Goal: Information Seeking & Learning: Learn about a topic

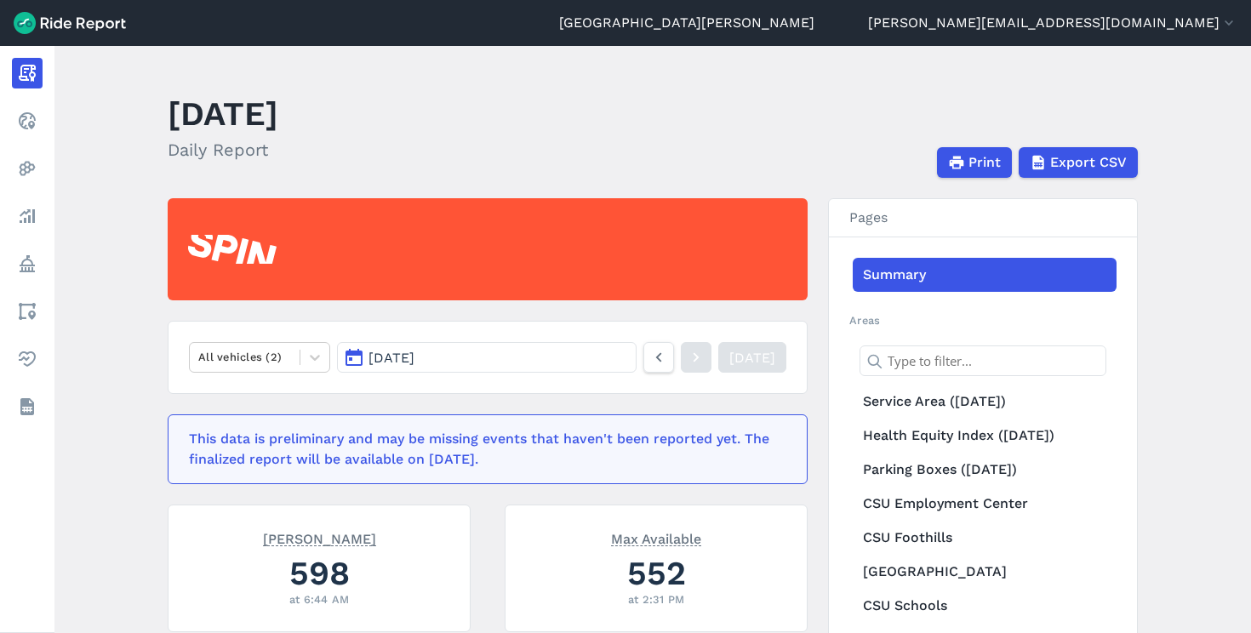
scroll to position [181, 0]
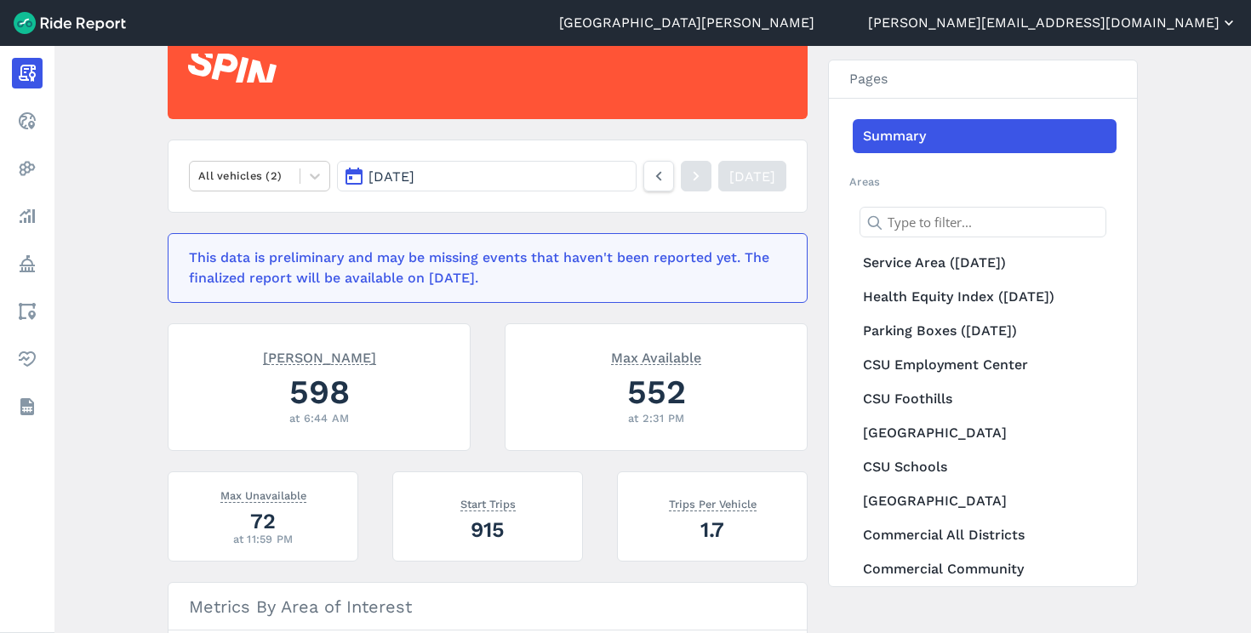
click at [1116, 28] on button "[PERSON_NAME][EMAIL_ADDRESS][DOMAIN_NAME]" at bounding box center [1052, 23] width 369 height 20
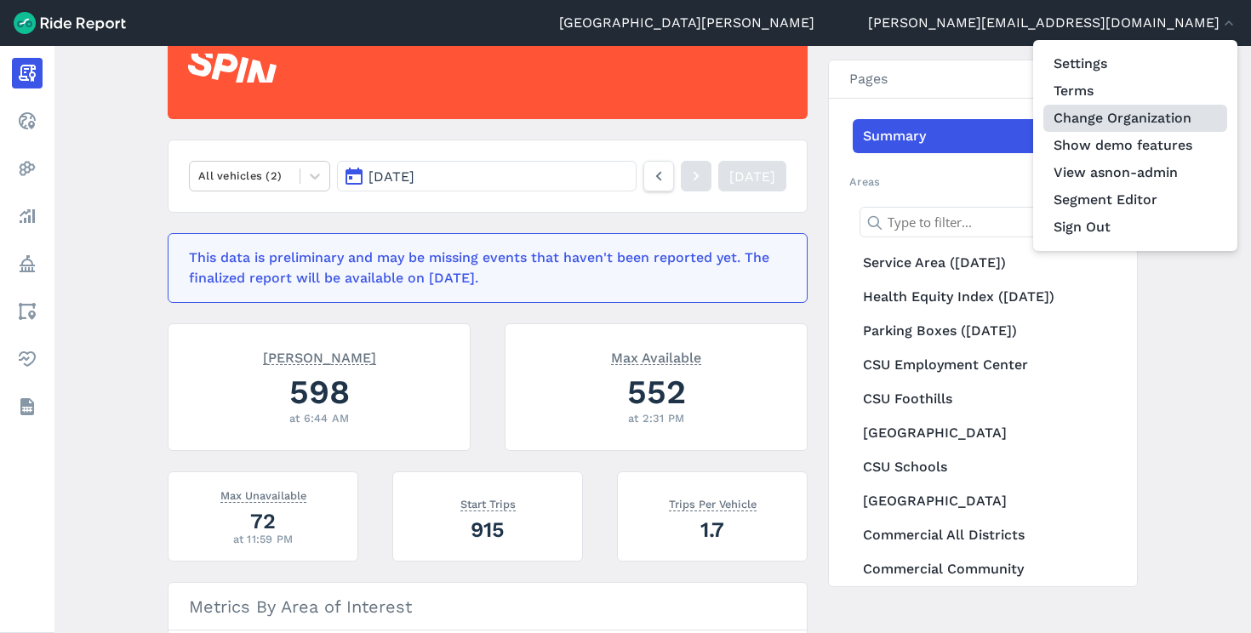
click at [1120, 118] on link "Change Organization" at bounding box center [1135, 118] width 184 height 27
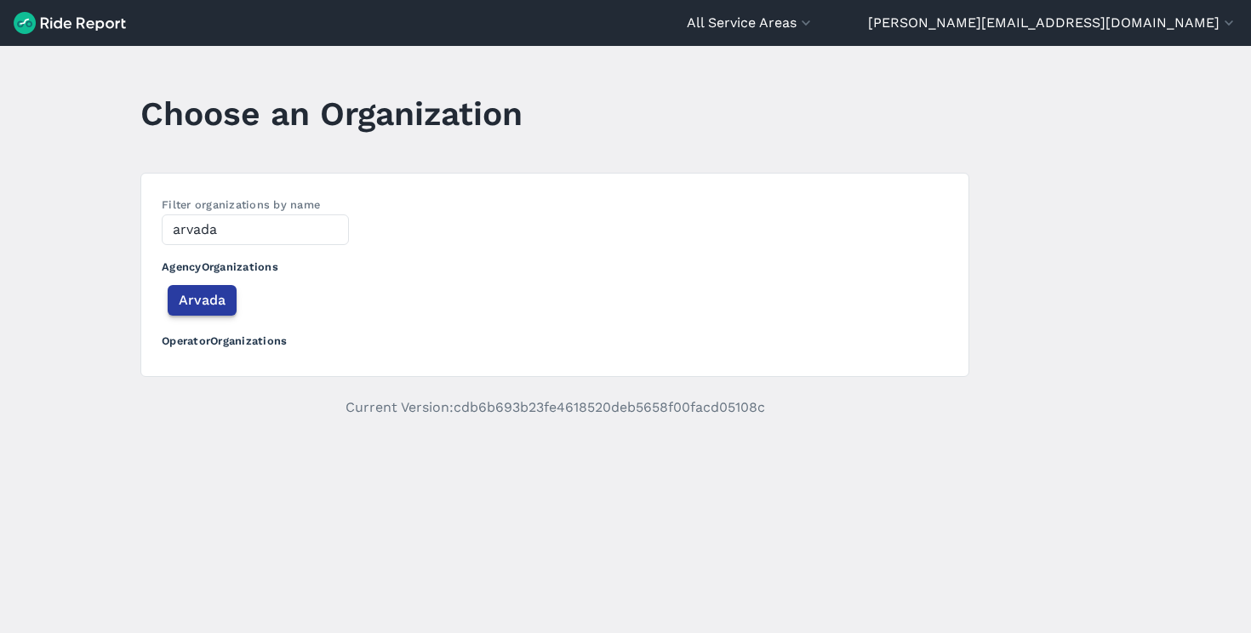
type input "arvada"
click at [199, 307] on span "Arvada" at bounding box center [202, 300] width 47 height 20
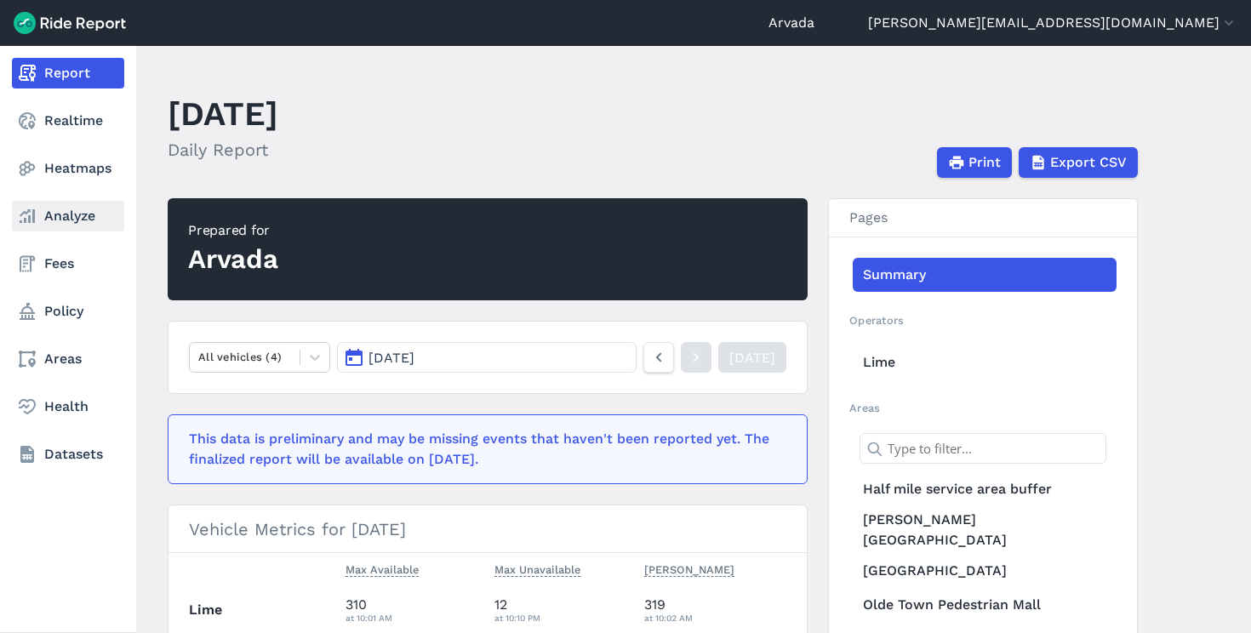
click at [54, 203] on link "Analyze" at bounding box center [68, 216] width 112 height 31
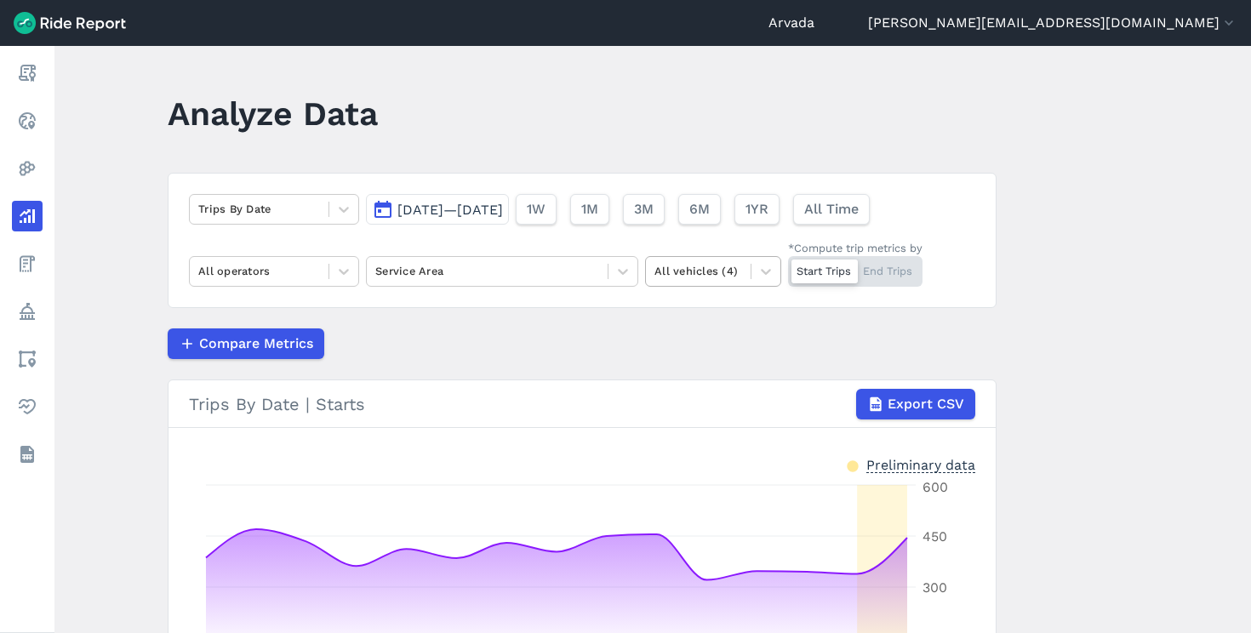
click at [728, 277] on div at bounding box center [698, 271] width 88 height 20
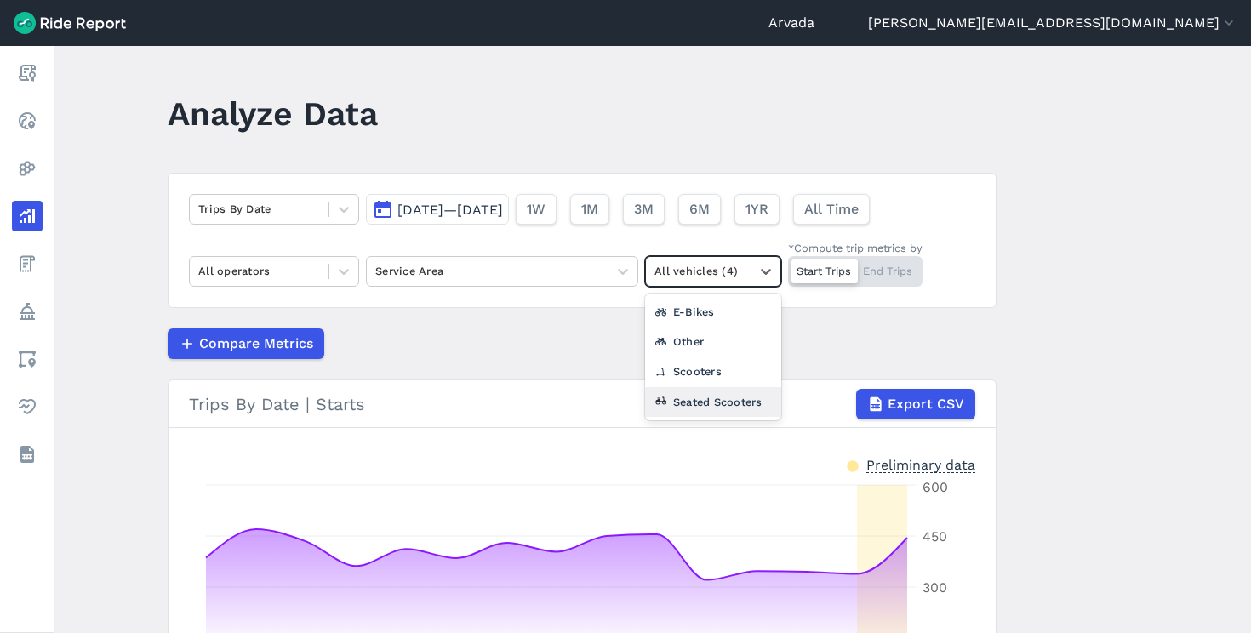
click at [699, 394] on div "Seated Scooters" at bounding box center [713, 402] width 136 height 30
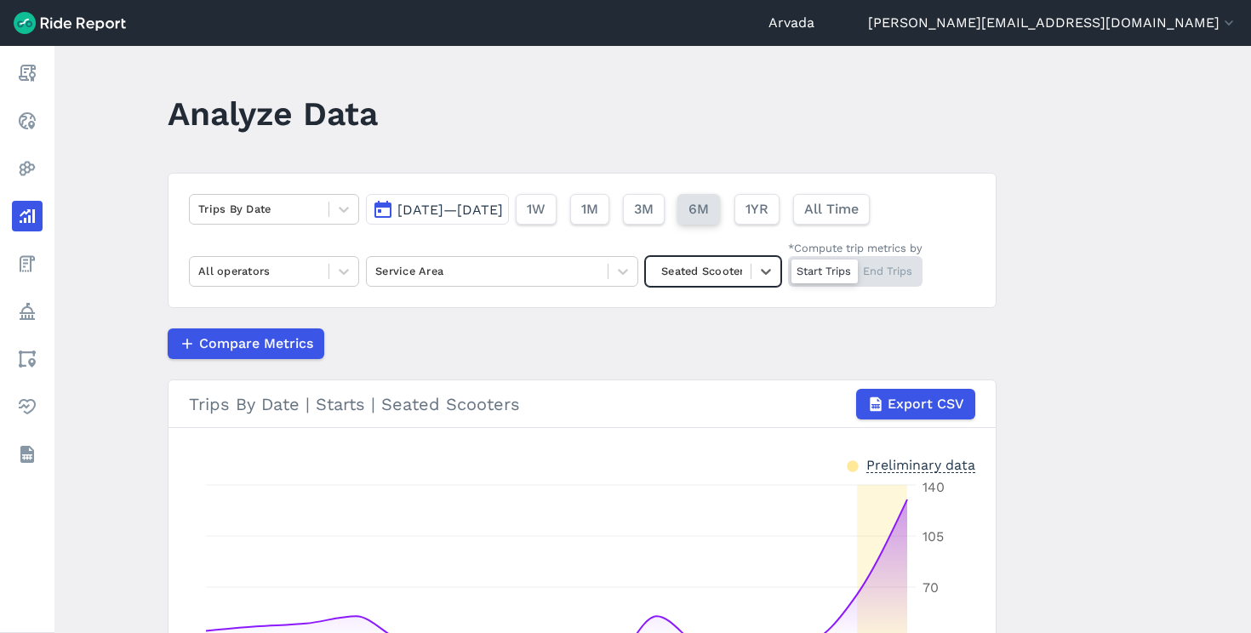
click at [709, 205] on span "6M" at bounding box center [698, 209] width 20 height 20
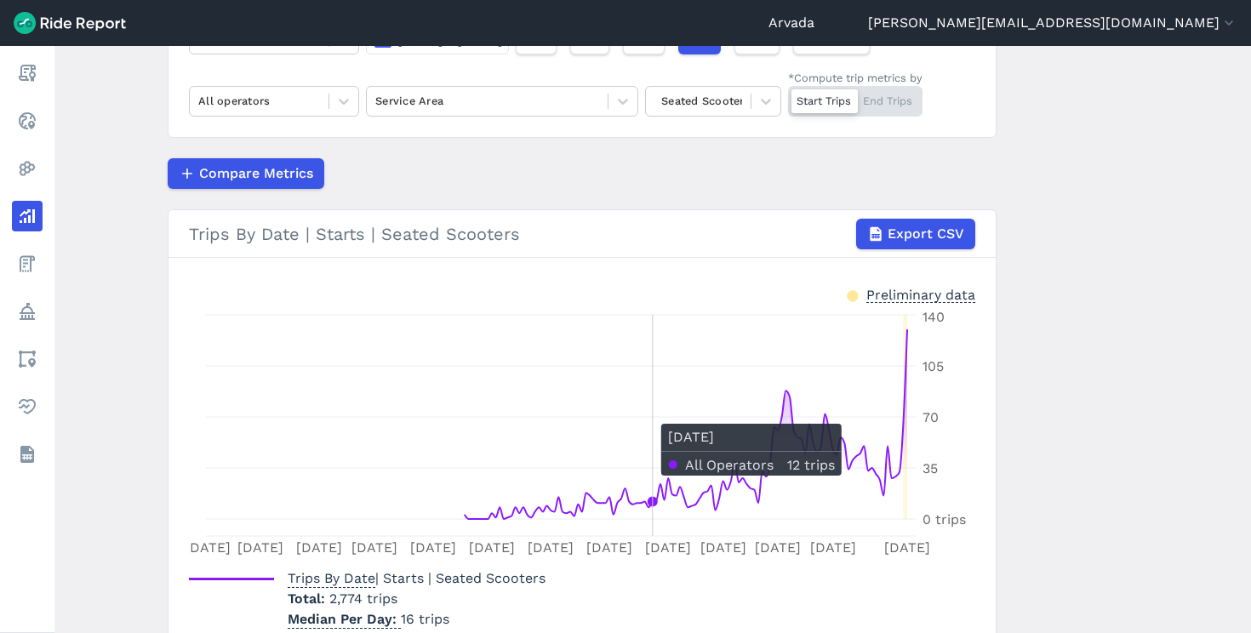
scroll to position [18, 0]
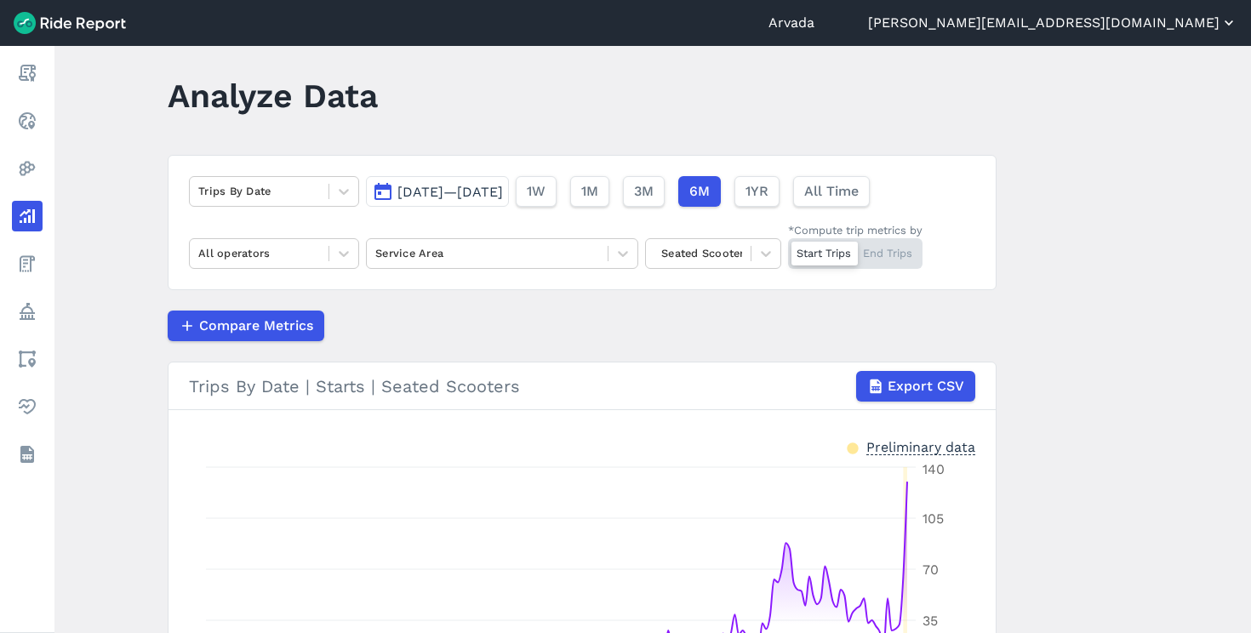
click at [1170, 30] on button "[PERSON_NAME][EMAIL_ADDRESS][DOMAIN_NAME]" at bounding box center [1052, 23] width 369 height 20
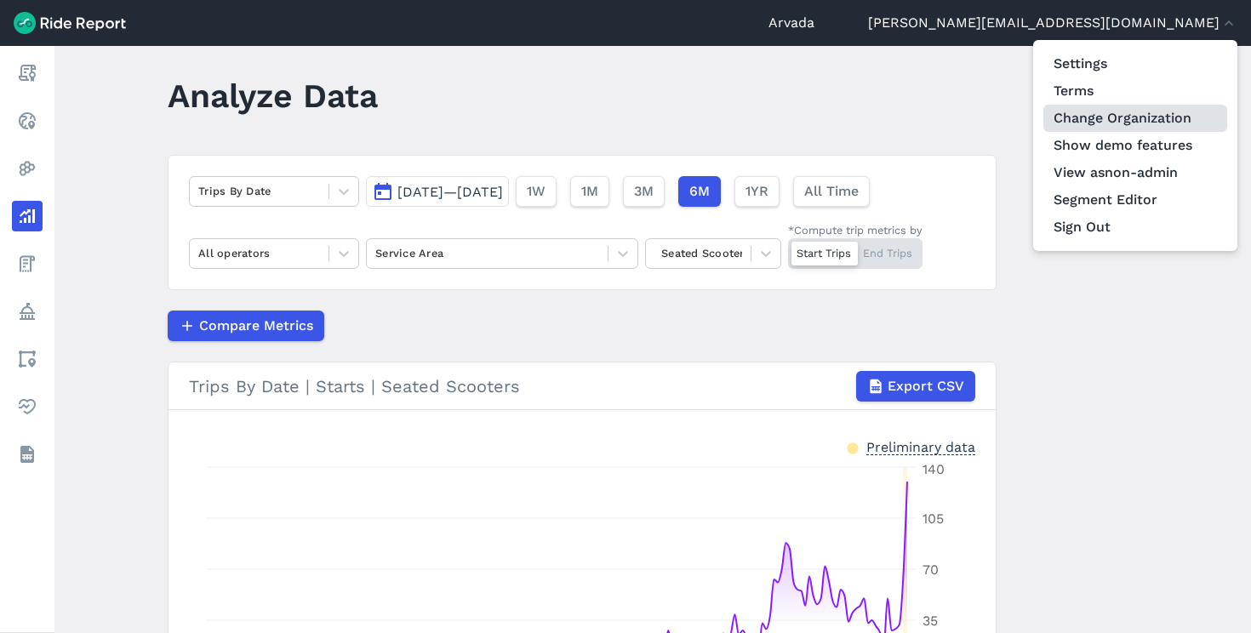
click at [1148, 128] on link "Change Organization" at bounding box center [1135, 118] width 184 height 27
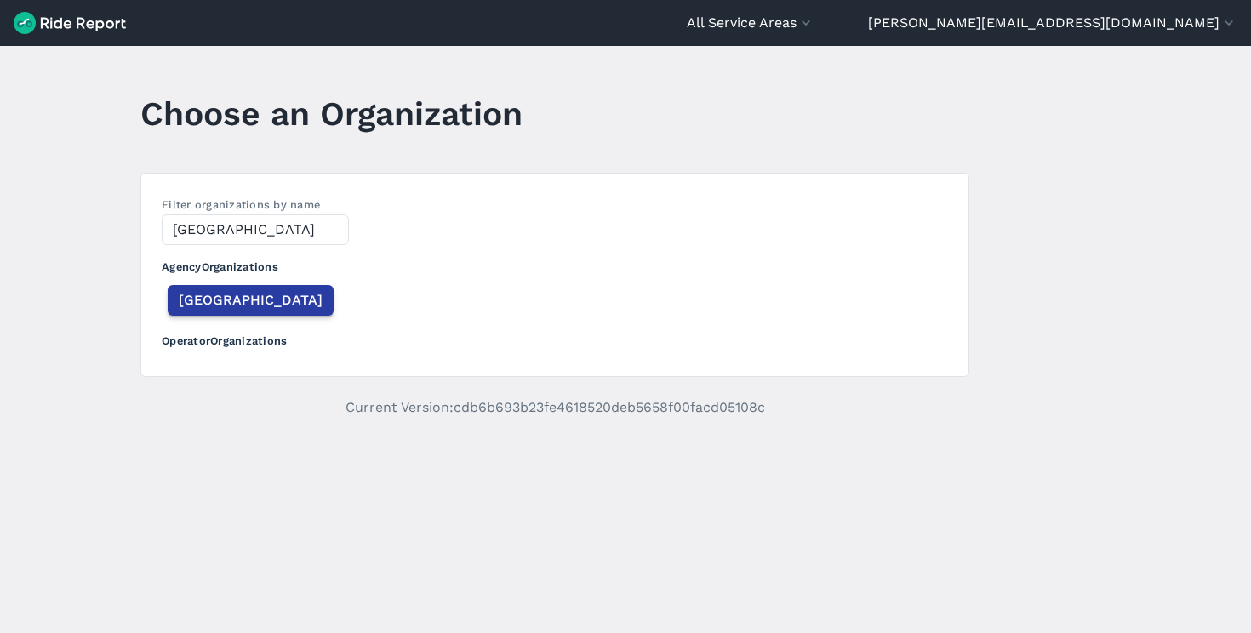
type input "[GEOGRAPHIC_DATA]"
click at [209, 305] on span "[GEOGRAPHIC_DATA]" at bounding box center [251, 300] width 144 height 20
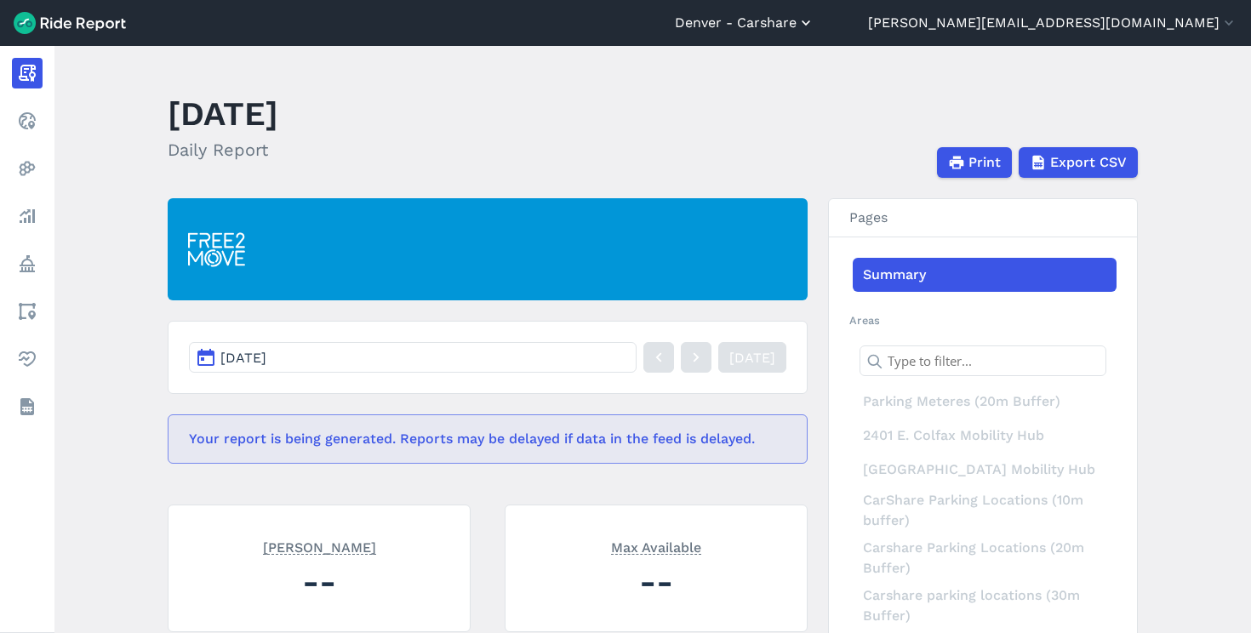
click at [814, 23] on button "Denver - Carshare" at bounding box center [745, 23] width 140 height 20
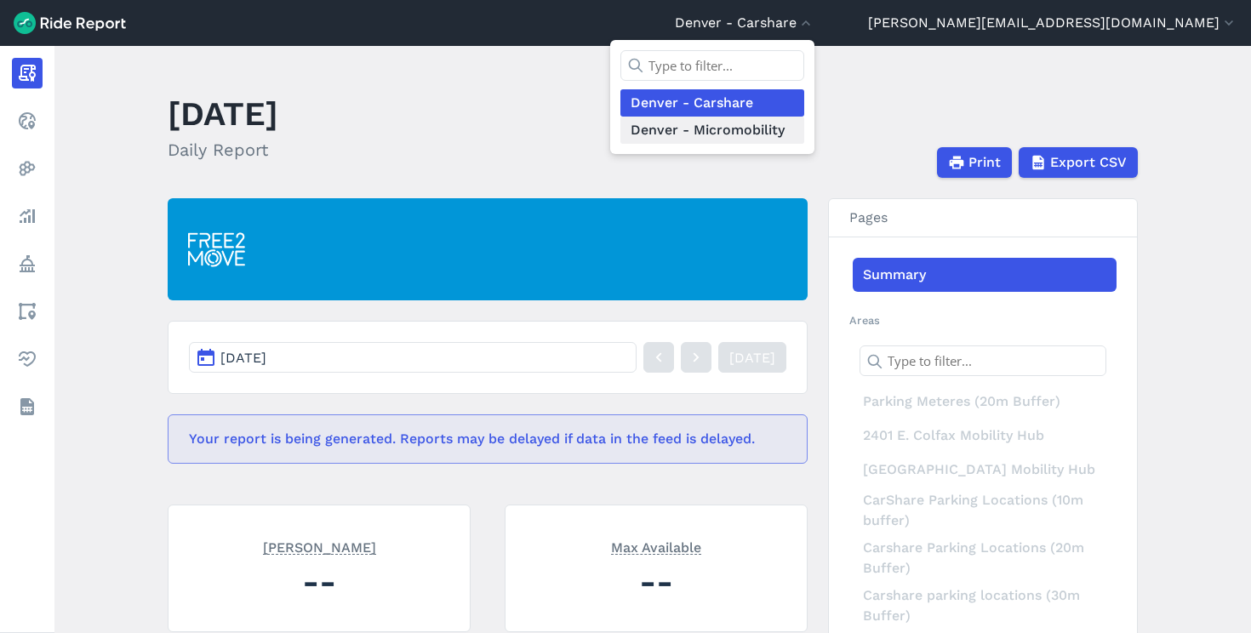
click at [804, 134] on link "Denver - Micromobility" at bounding box center [712, 130] width 184 height 27
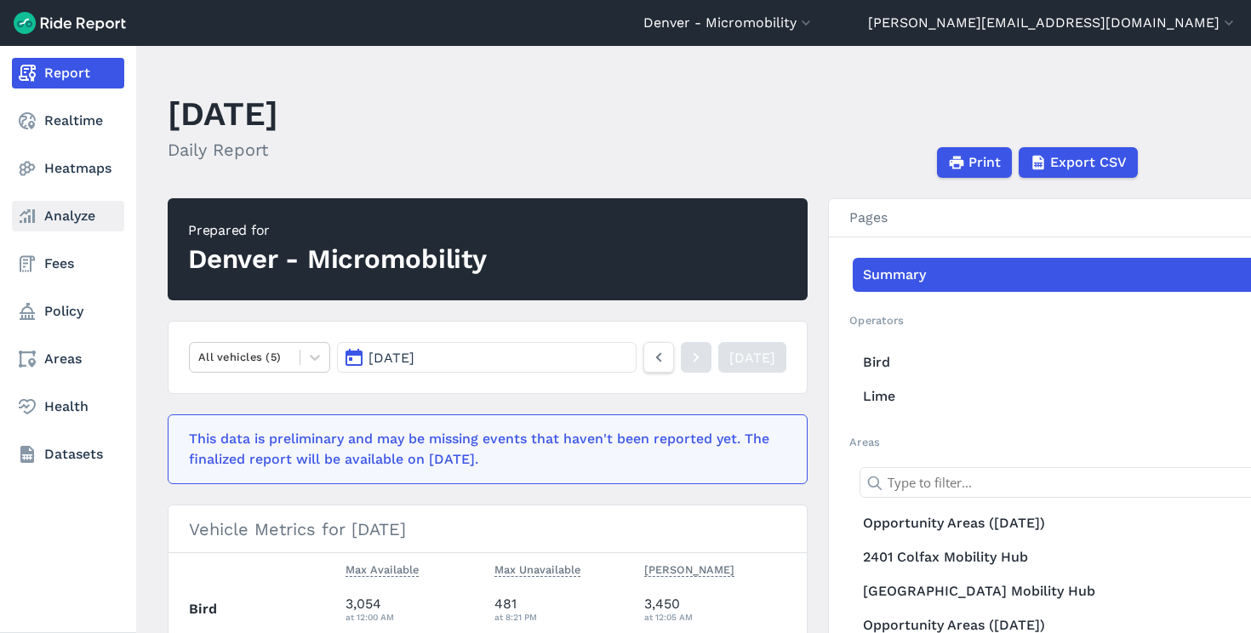
click at [81, 204] on link "Analyze" at bounding box center [68, 216] width 112 height 31
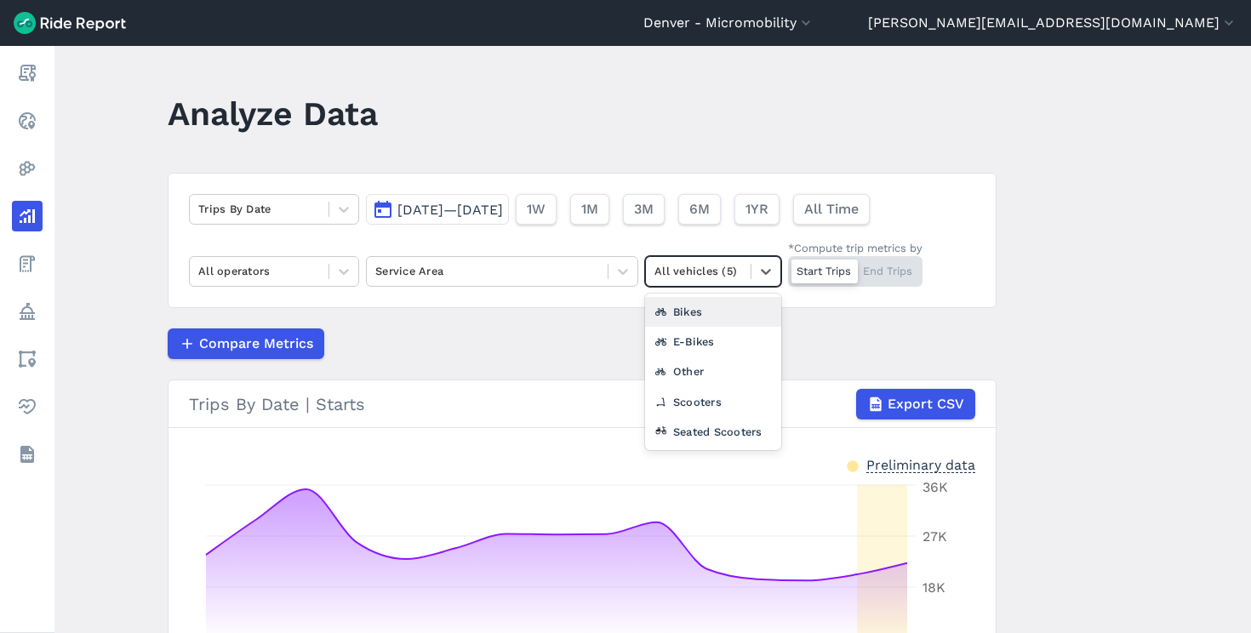
click at [705, 279] on div at bounding box center [698, 271] width 88 height 20
click at [691, 437] on div "Seated Scooters" at bounding box center [713, 432] width 136 height 30
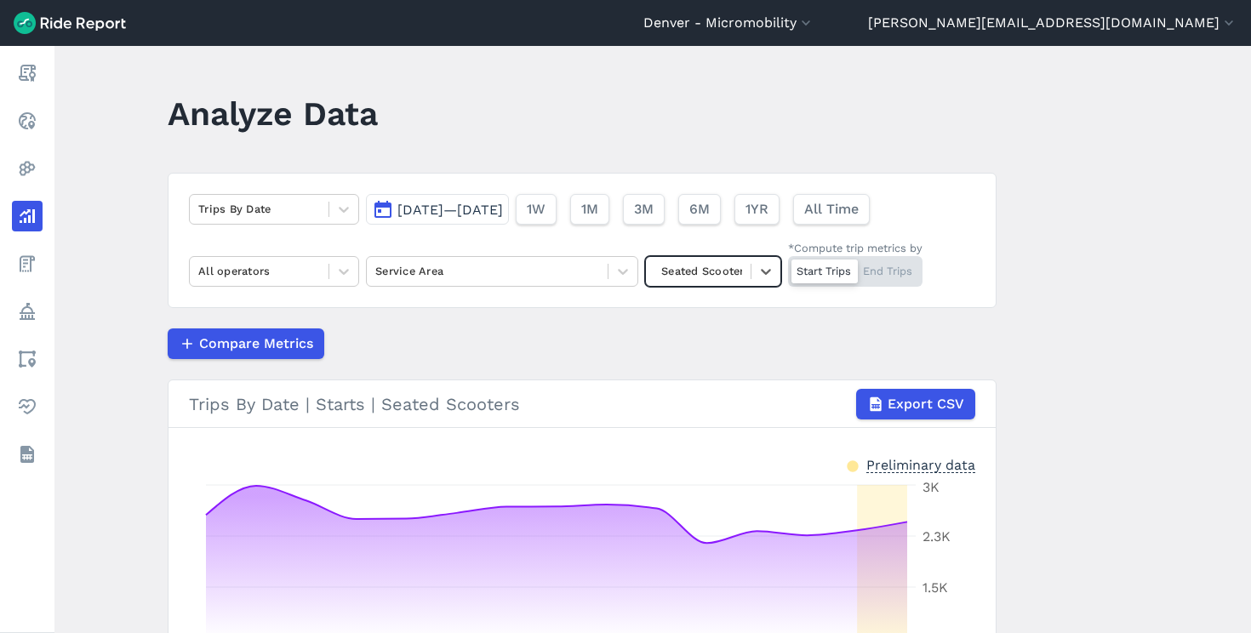
click at [777, 228] on div "Trips By Date [DATE]—[DATE] 1W 1M 3M 6M 1YR All Time All operators Service Area…" at bounding box center [582, 240] width 829 height 135
click at [709, 213] on span "6M" at bounding box center [698, 209] width 20 height 20
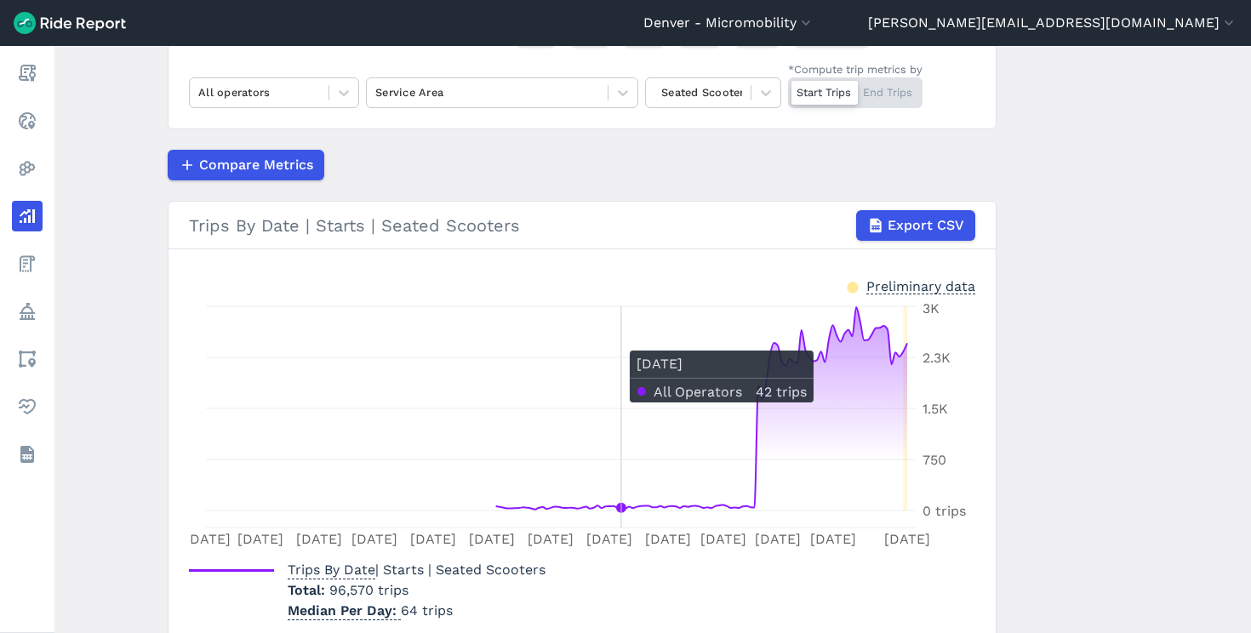
scroll to position [94, 0]
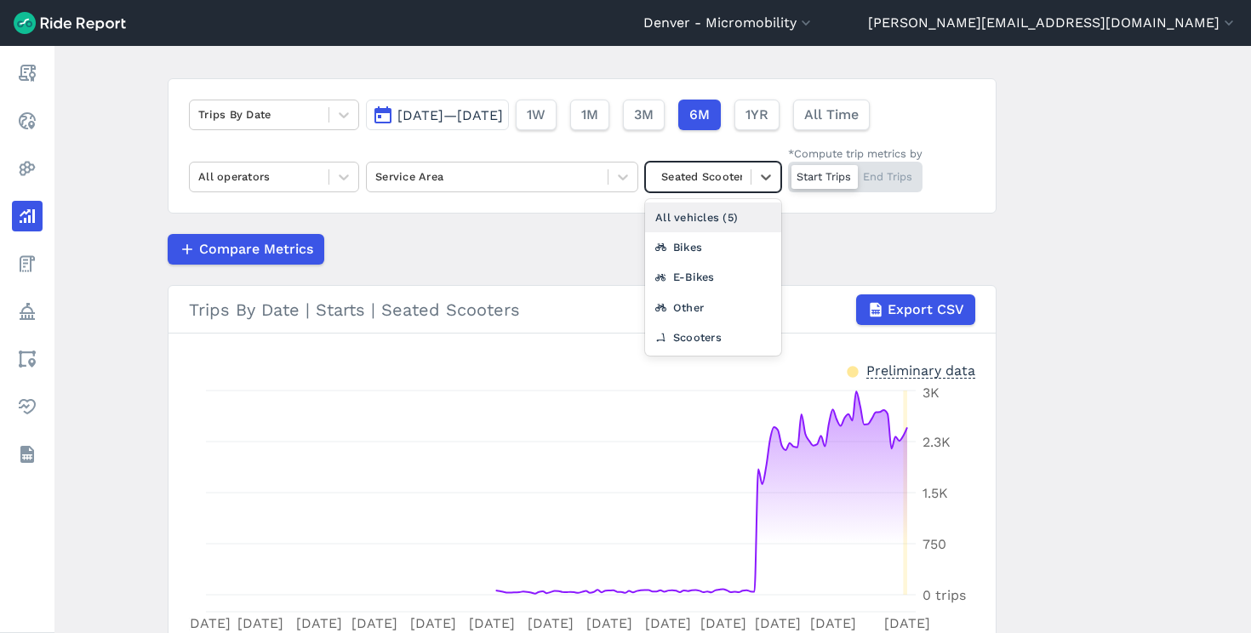
click at [692, 174] on div at bounding box center [698, 177] width 88 height 20
click at [705, 305] on div "Other" at bounding box center [713, 308] width 136 height 30
